Goal: Information Seeking & Learning: Learn about a topic

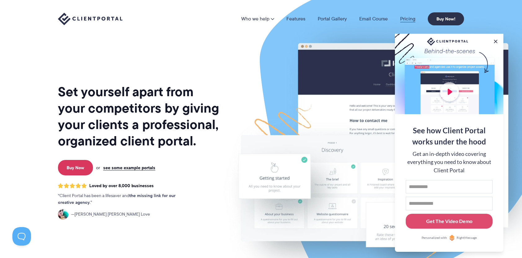
click at [411, 19] on link "Pricing" at bounding box center [407, 18] width 15 height 5
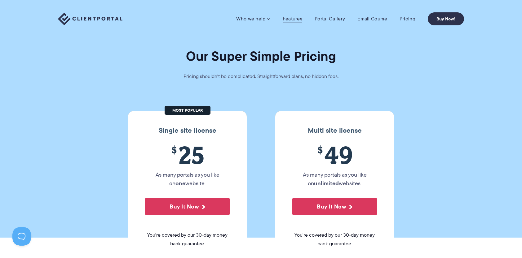
click at [293, 19] on link "Features" at bounding box center [293, 19] width 20 height 6
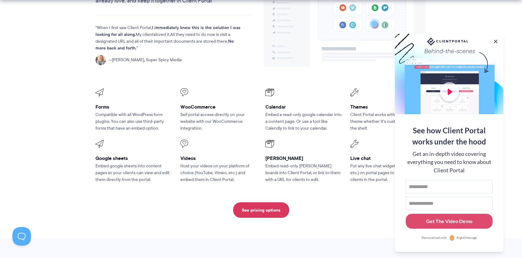
scroll to position [806, 0]
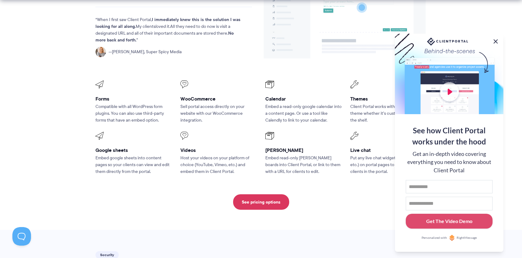
click at [494, 40] on button at bounding box center [495, 41] width 7 height 7
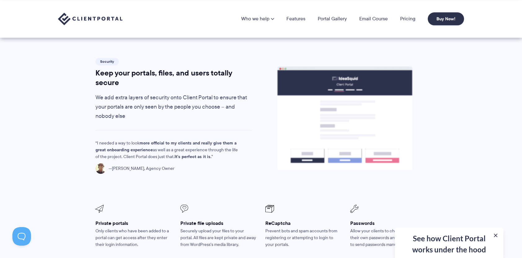
scroll to position [992, 0]
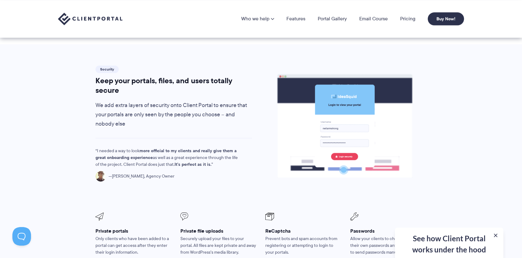
drag, startPoint x: 211, startPoint y: 213, endPoint x: 210, endPoint y: 209, distance: 4.4
click at [210, 228] on h3 "Private file uploads" at bounding box center [218, 231] width 76 height 7
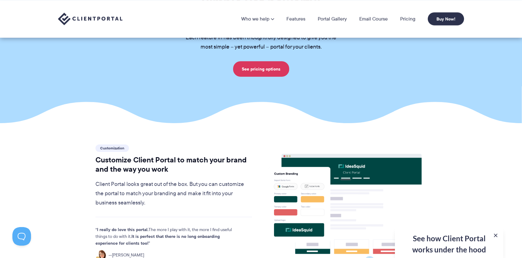
scroll to position [0, 0]
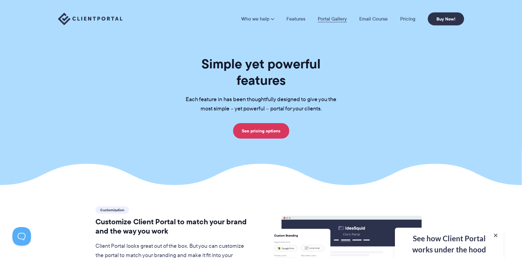
click at [339, 16] on link "Portal Gallery" at bounding box center [332, 18] width 29 height 5
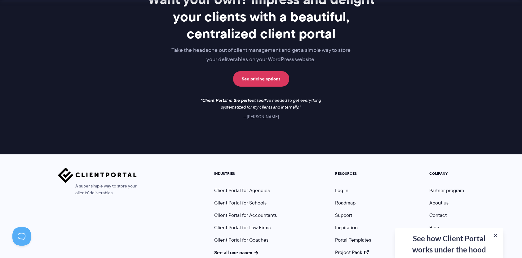
scroll to position [925, 0]
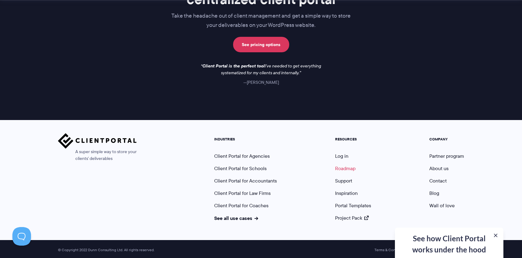
click at [352, 167] on link "Roadmap" at bounding box center [345, 168] width 20 height 7
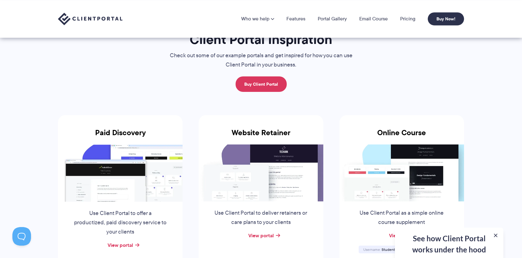
scroll to position [26, 0]
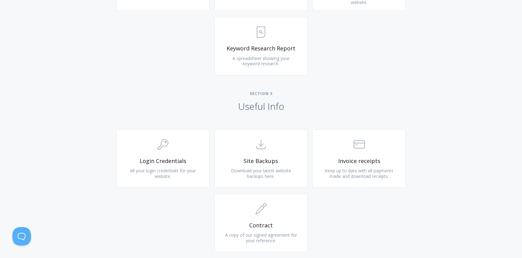
scroll to position [545, 0]
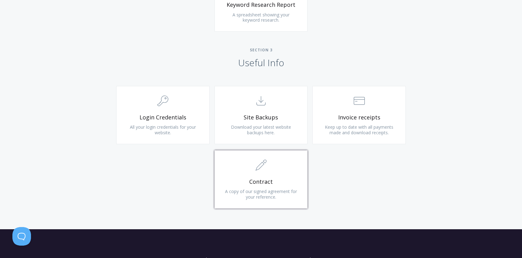
click at [282, 176] on link ".st0{fill:none;stroke:#000000;stroke-width:2;stroke-miterlimit:10;} 1. General …" at bounding box center [260, 180] width 93 height 58
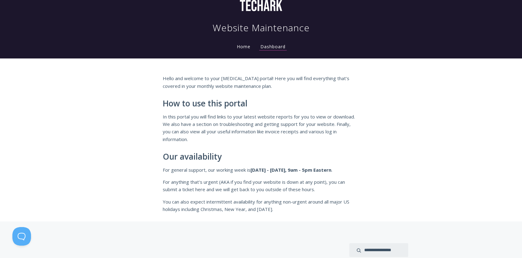
scroll to position [0, 0]
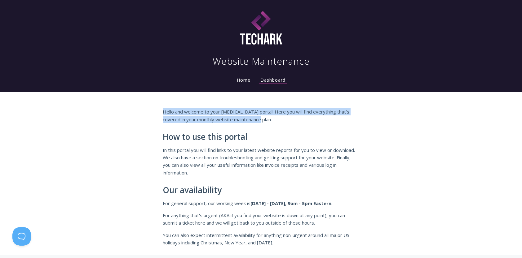
drag, startPoint x: 162, startPoint y: 112, endPoint x: 264, endPoint y: 119, distance: 102.2
click at [264, 119] on div "Hello and welcome to your [MEDICAL_DATA] portal! Here you will find everything …" at bounding box center [261, 177] width 208 height 139
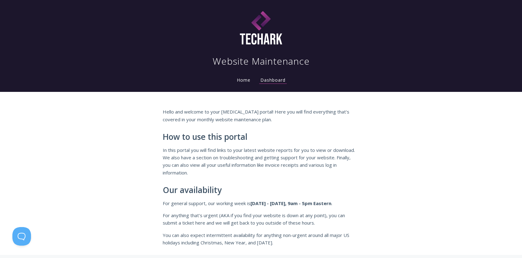
drag, startPoint x: 264, startPoint y: 119, endPoint x: 263, endPoint y: 131, distance: 12.4
click at [263, 131] on div "Hello and welcome to your [MEDICAL_DATA] portal! Here you will find everything …" at bounding box center [261, 177] width 196 height 139
click at [243, 80] on link "Home" at bounding box center [244, 80] width 16 height 6
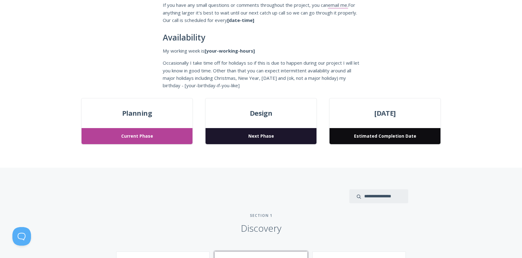
scroll to position [124, 0]
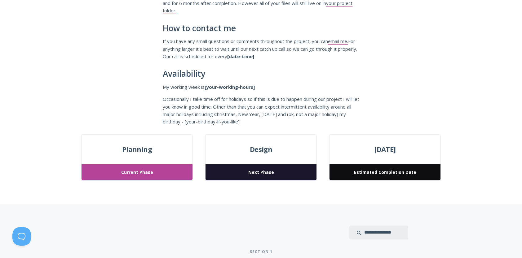
click at [144, 170] on span "Current Phase" at bounding box center [137, 173] width 111 height 16
click at [259, 169] on span "Next Phase" at bounding box center [260, 173] width 111 height 16
click at [258, 148] on span "Design" at bounding box center [260, 149] width 111 height 11
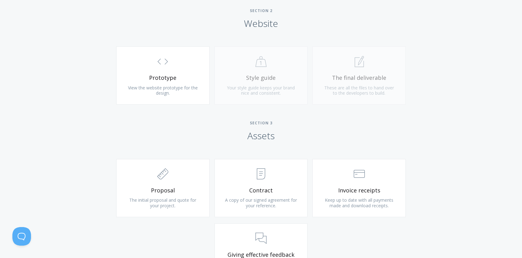
scroll to position [605, 0]
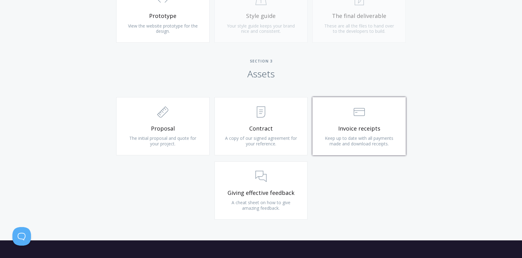
click at [357, 127] on span "Invoice receipts" at bounding box center [359, 128] width 74 height 7
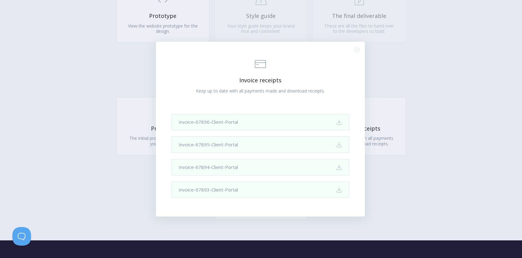
click at [357, 51] on icon ".st0{fill:none;stroke:#000000;stroke-width:2;stroke-miterlimit:10;} Close" at bounding box center [356, 49] width 5 height 5
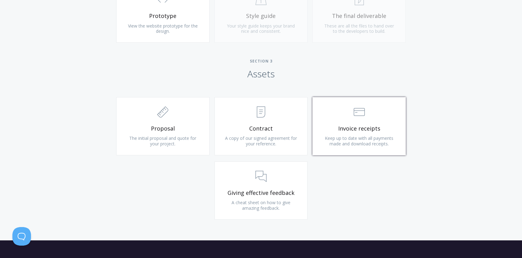
click at [355, 117] on icon ".st0{fill:none;stroke:#000000;stroke-width:2;stroke-miterlimit:10;} Financial" at bounding box center [359, 112] width 11 height 11
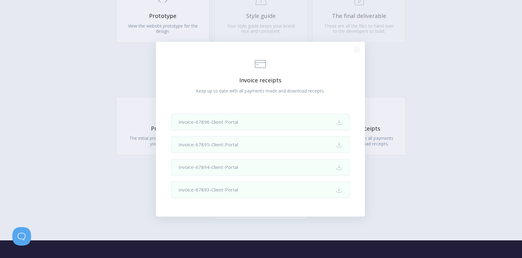
click at [356, 49] on icon ".st0{fill:none;stroke:#000000;stroke-width:2;stroke-miterlimit:10;} Close" at bounding box center [356, 49] width 5 height 5
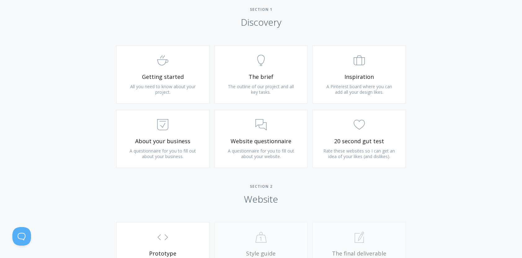
scroll to position [372, 0]
